Goal: Task Accomplishment & Management: Manage account settings

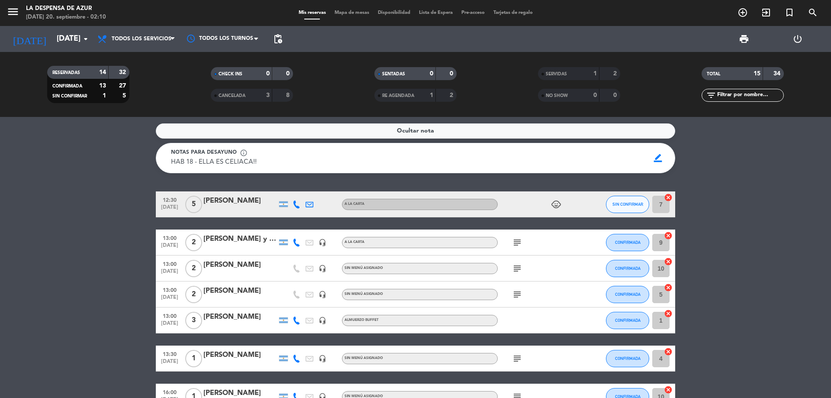
click at [240, 287] on div "[PERSON_NAME]" at bounding box center [240, 290] width 74 height 11
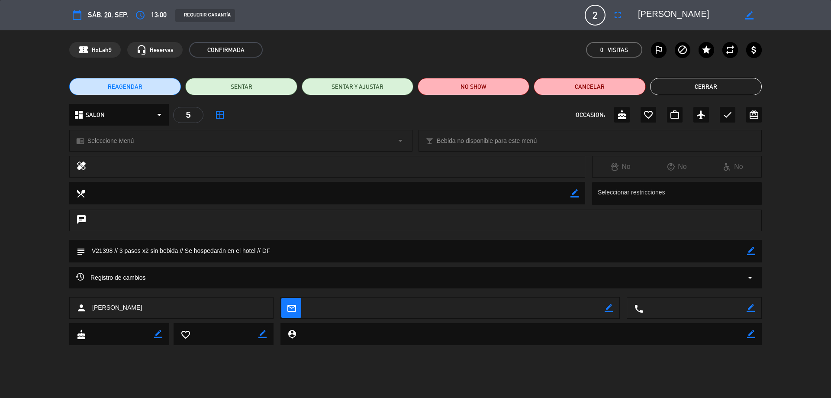
click at [753, 247] on icon "border_color" at bounding box center [751, 251] width 8 height 8
click at [118, 253] on textarea at bounding box center [416, 251] width 662 height 22
click at [121, 252] on textarea at bounding box center [416, 251] width 662 height 22
click at [120, 251] on textarea at bounding box center [416, 251] width 662 height 22
click at [291, 251] on textarea at bounding box center [416, 251] width 662 height 22
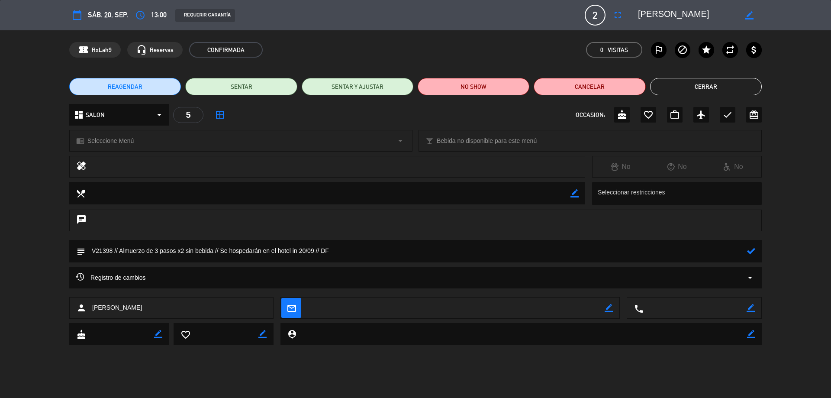
type textarea "V21398 // Almuerzo de 3 pasos x2 sin bebida // Se hospedarán en el hotel in 20/…"
click at [752, 249] on icon at bounding box center [751, 251] width 8 height 8
click at [735, 88] on button "Cerrar" at bounding box center [706, 86] width 112 height 17
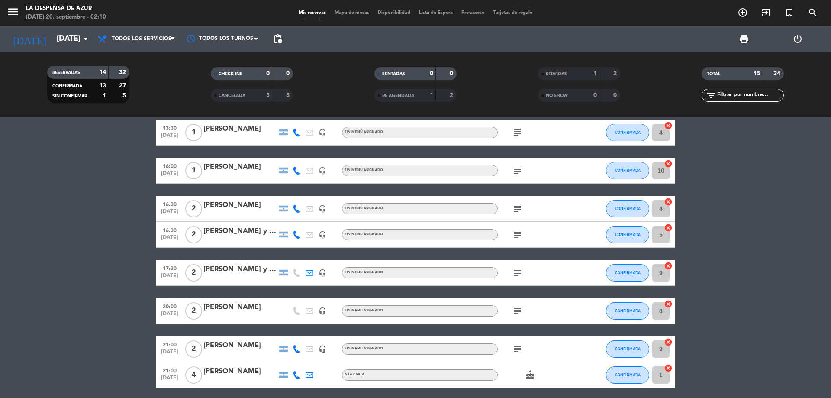
scroll to position [260, 0]
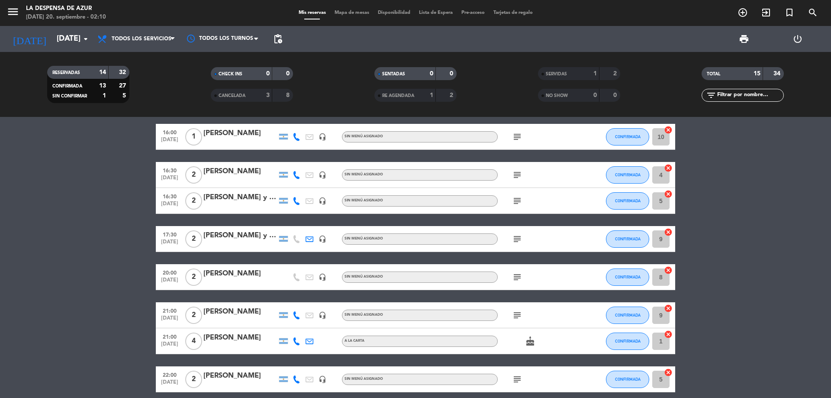
click at [249, 276] on div "[PERSON_NAME]" at bounding box center [240, 273] width 74 height 11
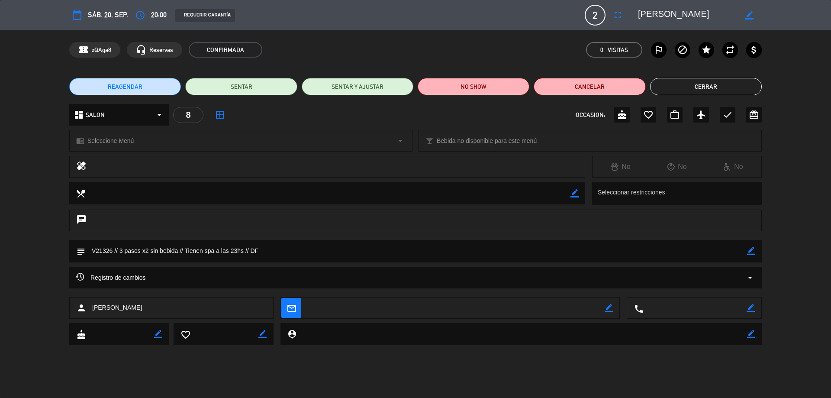
drag, startPoint x: 750, startPoint y: 249, endPoint x: 678, endPoint y: 260, distance: 73.4
click at [750, 250] on icon "border_color" at bounding box center [751, 251] width 8 height 8
click at [120, 251] on textarea at bounding box center [416, 251] width 662 height 22
type textarea "V21326 // Cena de 3 pasos x2 sin bebida // Tienen spa a las 23hs // DF"
click at [748, 254] on icon at bounding box center [751, 251] width 8 height 8
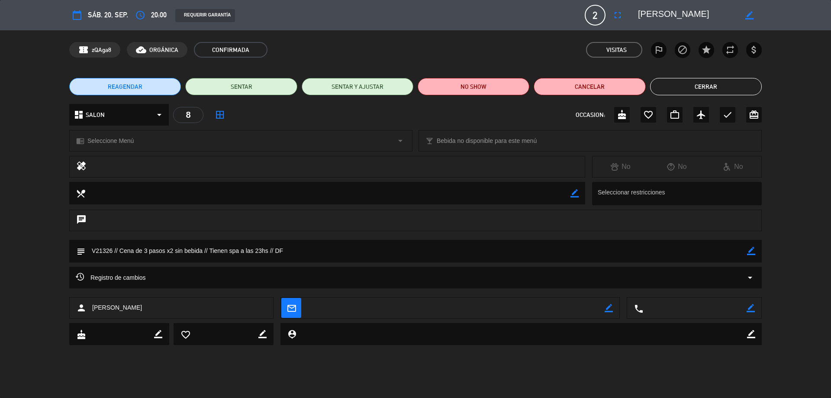
click at [730, 83] on button "Cerrar" at bounding box center [706, 86] width 112 height 17
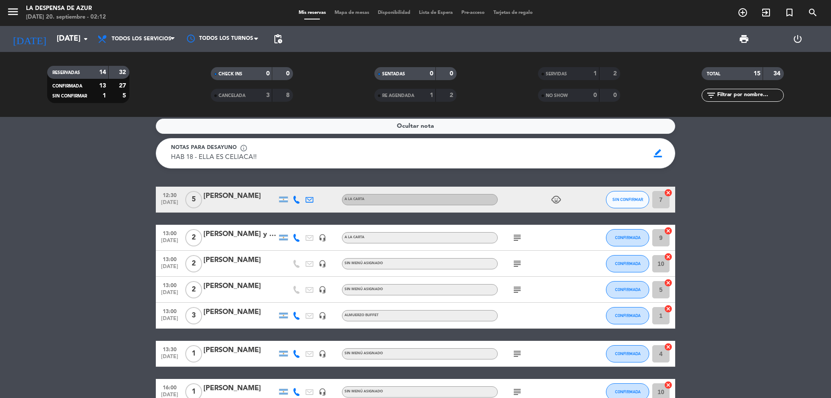
scroll to position [0, 0]
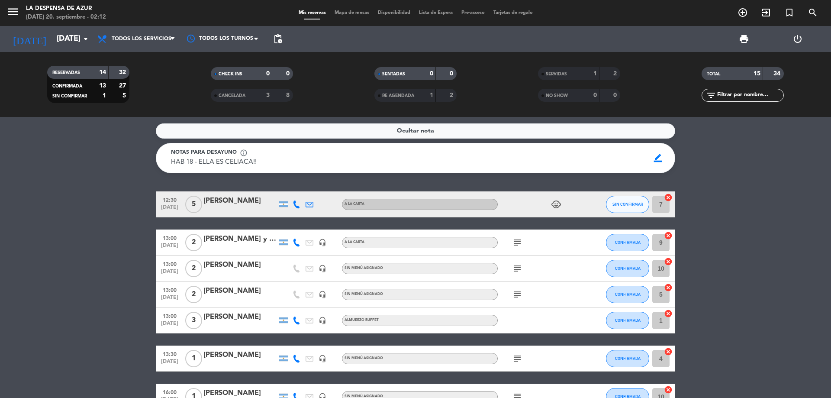
click at [229, 260] on div "[PERSON_NAME]" at bounding box center [240, 264] width 74 height 11
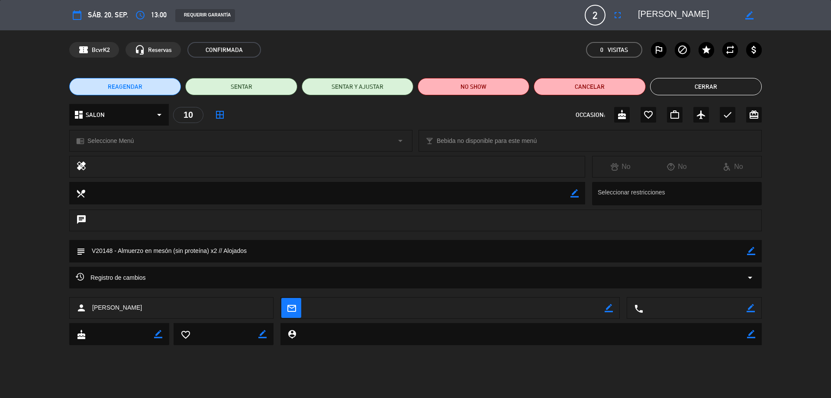
click at [748, 253] on icon "border_color" at bounding box center [751, 251] width 8 height 8
type textarea "V20148 - Almuerzo en mesón (sin proteína) x2 // Alojados IN 20/09"
click at [758, 247] on div "subject" at bounding box center [415, 251] width 692 height 22
click at [743, 252] on textarea at bounding box center [416, 251] width 662 height 22
click at [748, 251] on icon at bounding box center [751, 251] width 8 height 8
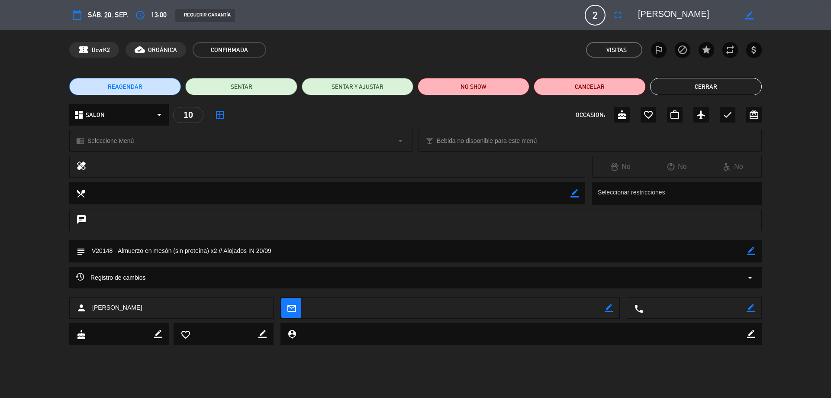
click at [690, 84] on button "Cerrar" at bounding box center [706, 86] width 112 height 17
